Goal: Navigation & Orientation: Find specific page/section

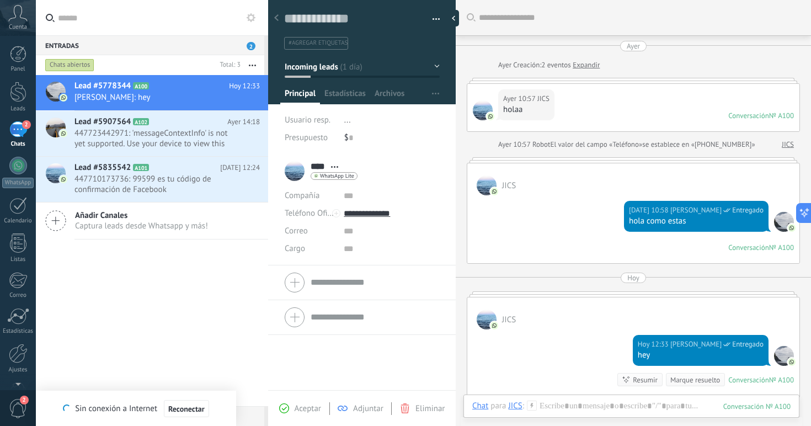
scroll to position [164, 0]
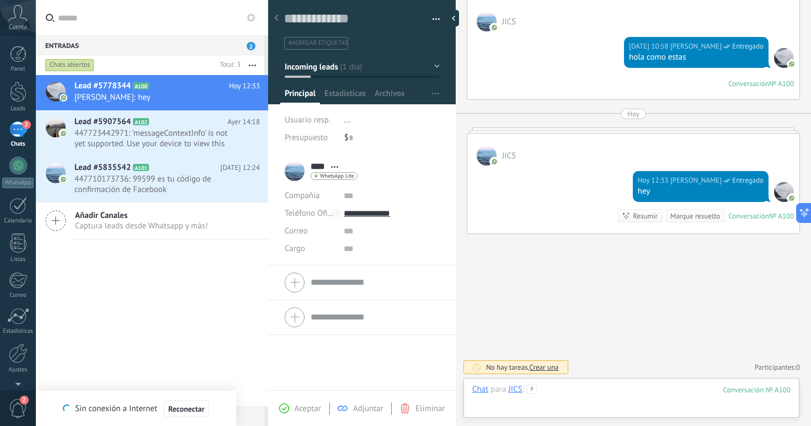
click at [586, 389] on div at bounding box center [632, 400] width 319 height 33
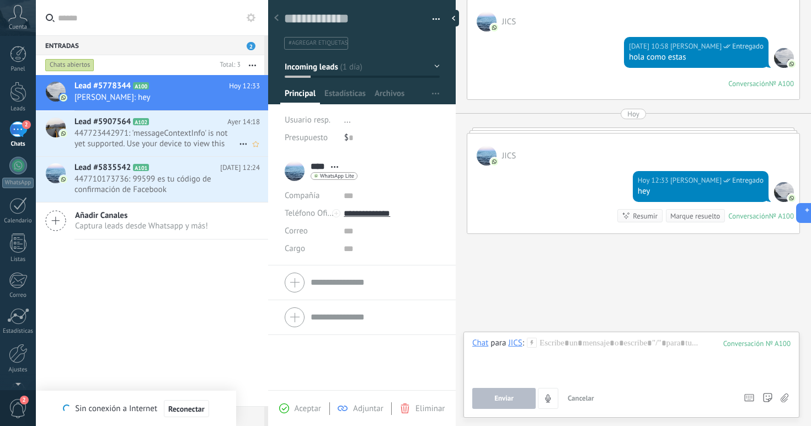
click at [143, 137] on span "447723442971: 'messageContextInfo' is not yet supported. Use your device to vie…" at bounding box center [157, 138] width 164 height 21
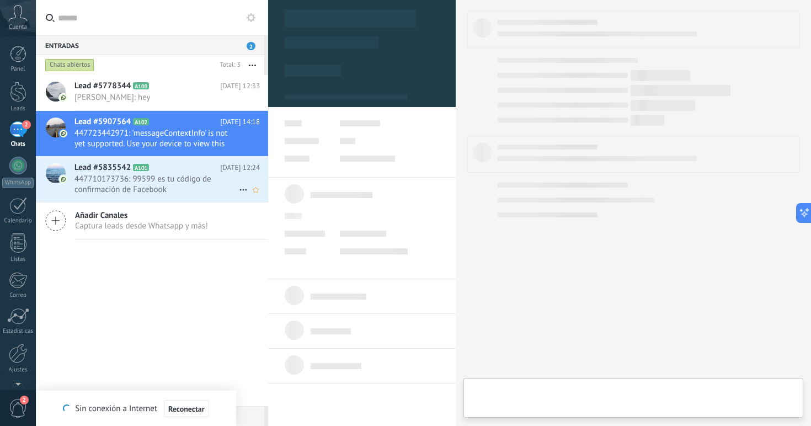
click at [161, 168] on icon at bounding box center [157, 167] width 11 height 11
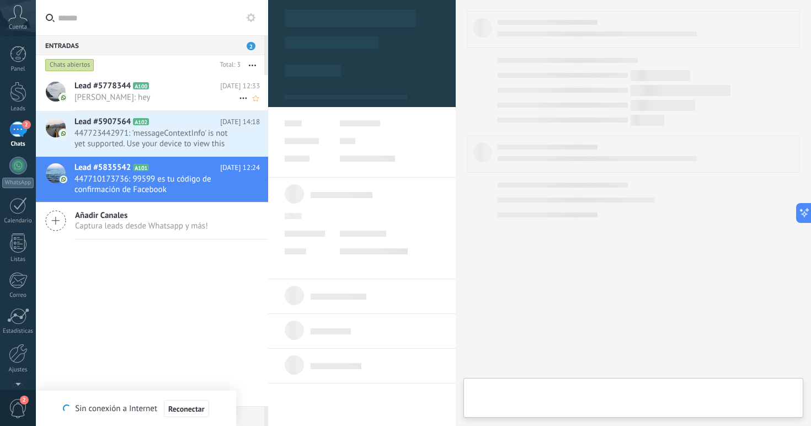
click at [151, 86] on h2 "Lead #5778344 A100" at bounding box center [148, 86] width 146 height 11
